Goal: Navigation & Orientation: Find specific page/section

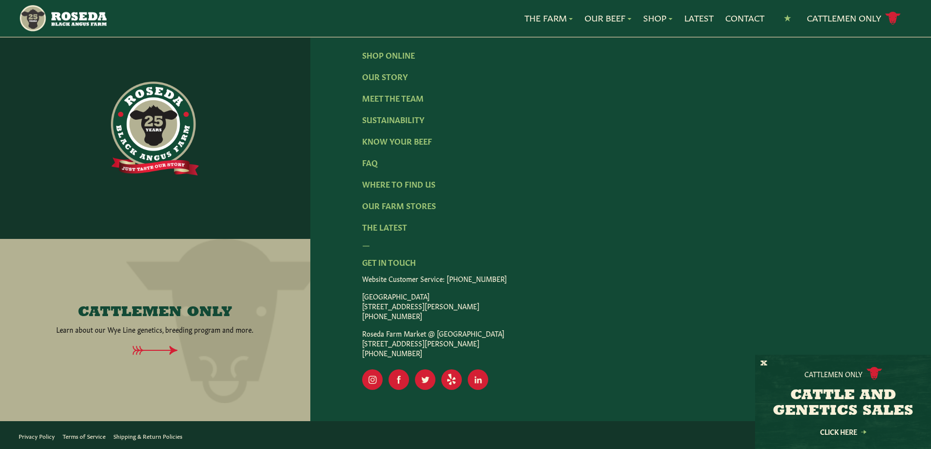
scroll to position [1711, 0]
click at [419, 123] on link "Sustainability" at bounding box center [393, 119] width 62 height 11
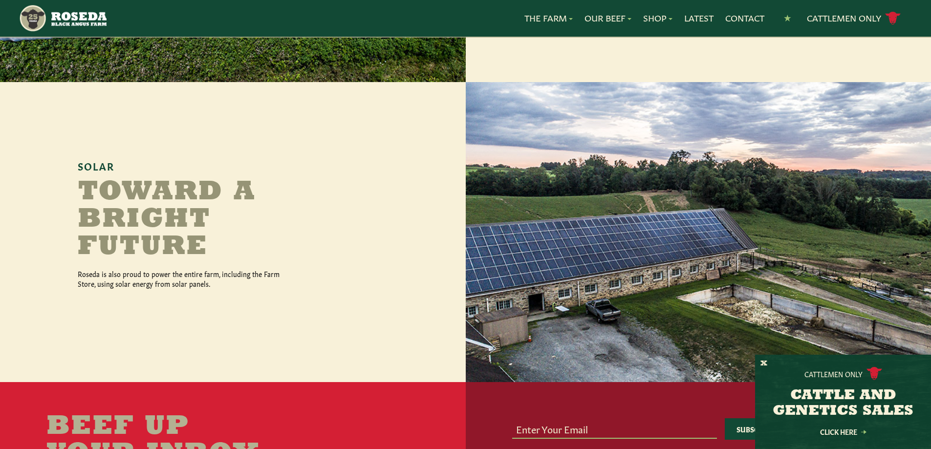
scroll to position [971, 0]
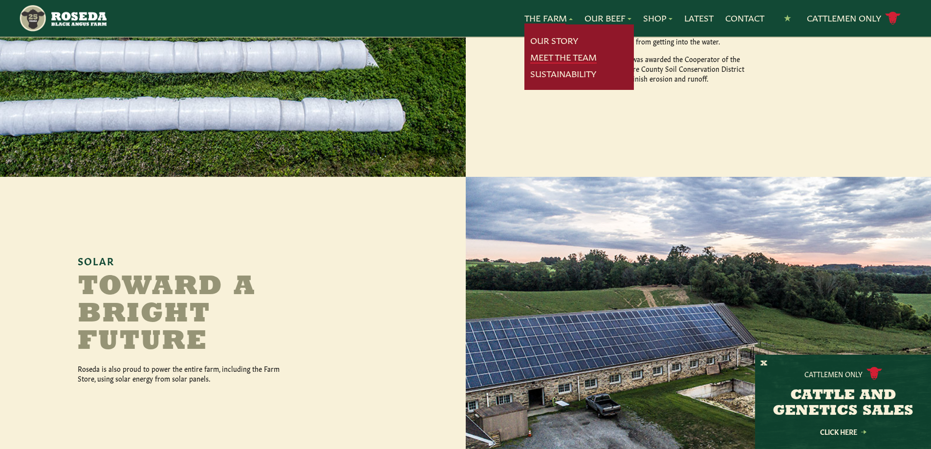
click at [572, 57] on link "Meet The Team" at bounding box center [563, 57] width 66 height 13
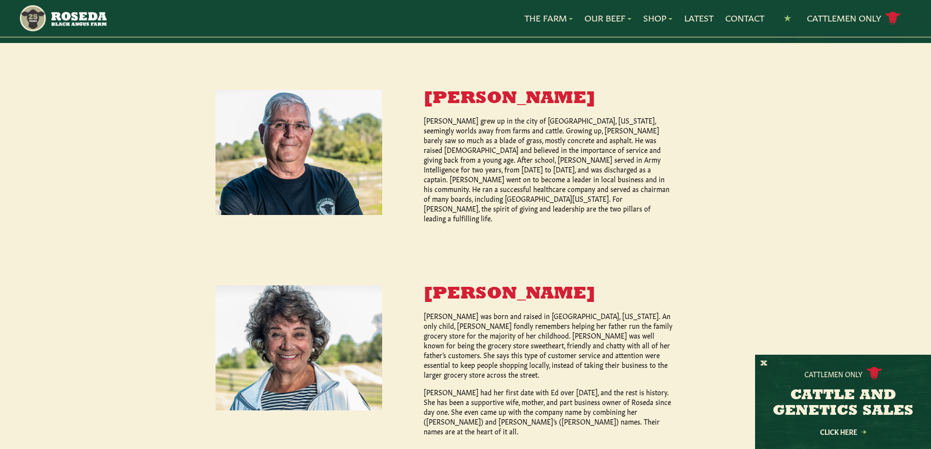
scroll to position [196, 0]
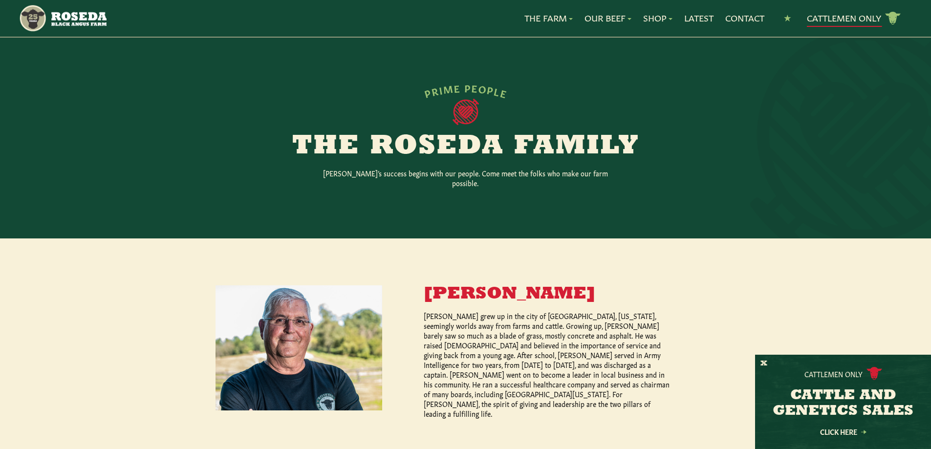
click at [823, 21] on link "Cattlemen Only cattle icon copy Created with Sketch." at bounding box center [854, 18] width 94 height 17
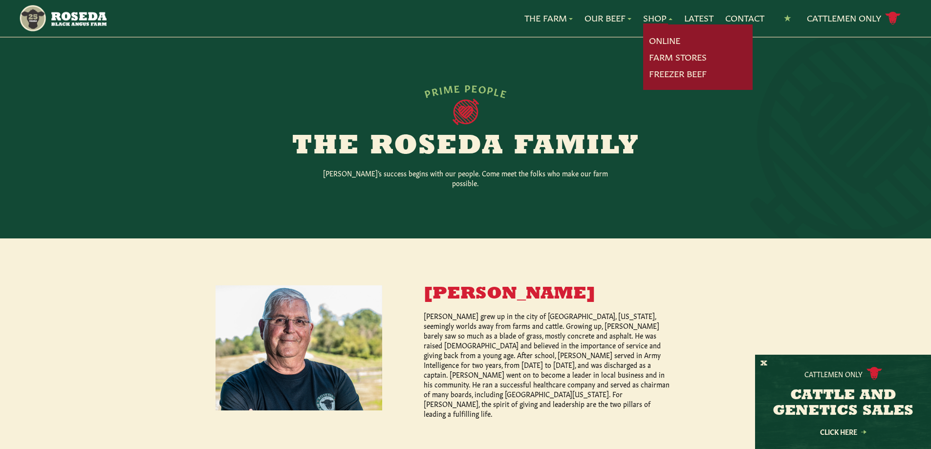
click at [664, 20] on link "Shop" at bounding box center [657, 18] width 29 height 13
click at [665, 55] on link "Farm Stores" at bounding box center [678, 57] width 58 height 13
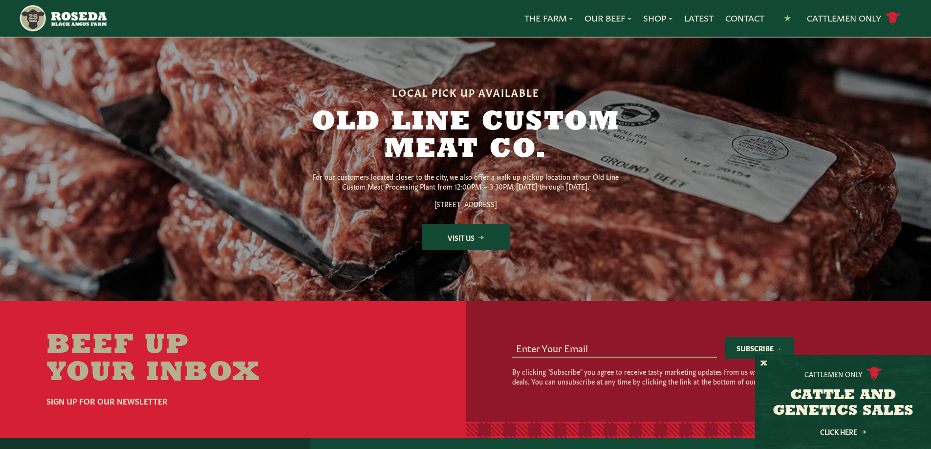
scroll to position [1124, 0]
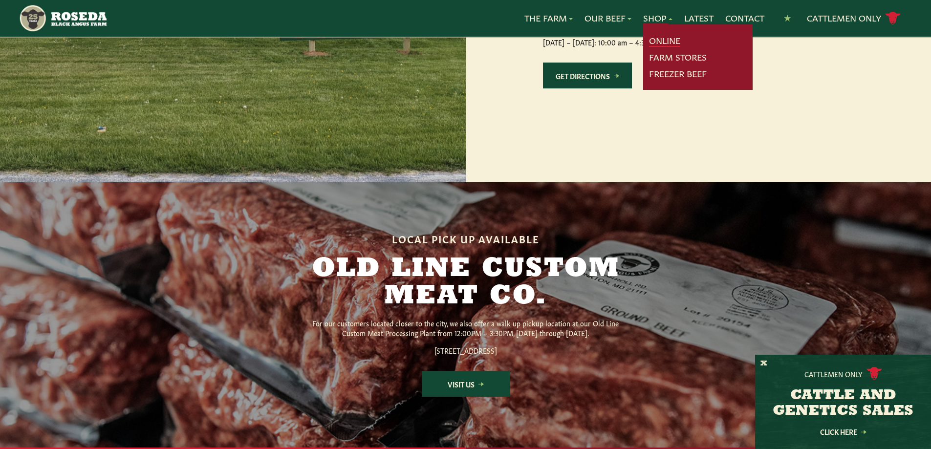
click at [659, 39] on link "Online" at bounding box center [664, 40] width 31 height 13
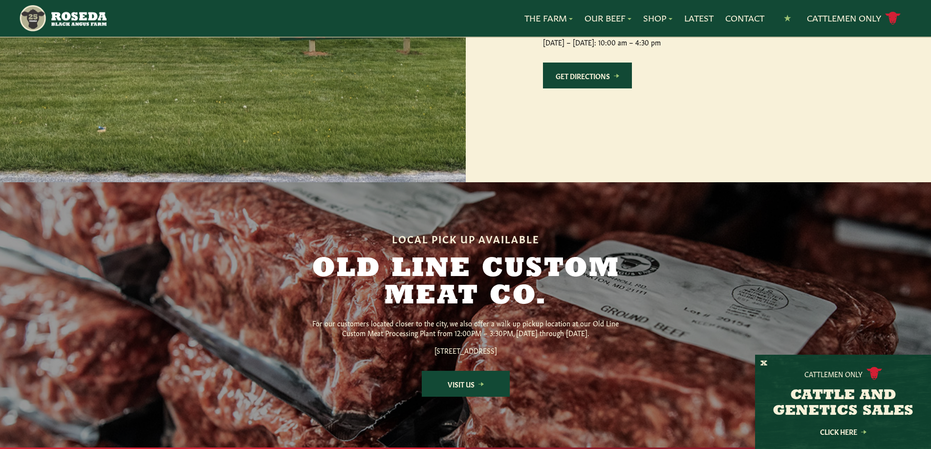
scroll to position [196, 0]
